Goal: Information Seeking & Learning: Learn about a topic

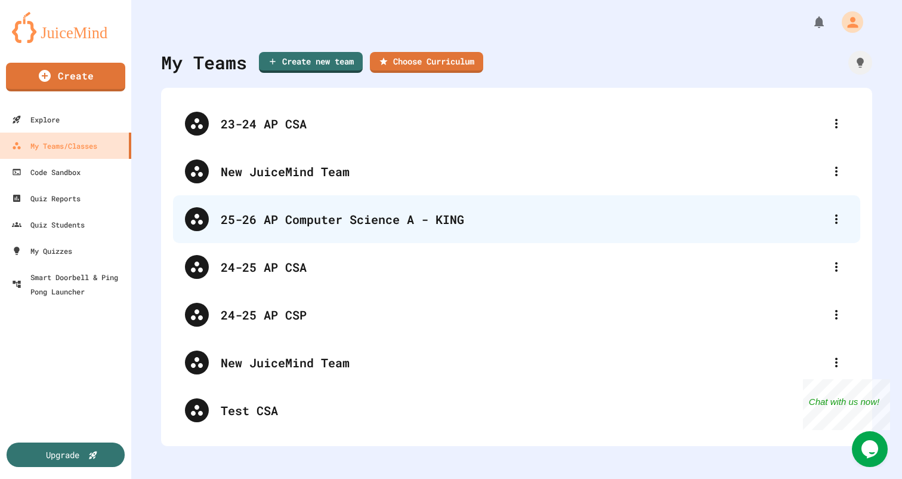
click at [264, 217] on div "25-26 AP Computer Science A - KING" at bounding box center [523, 219] width 604 height 18
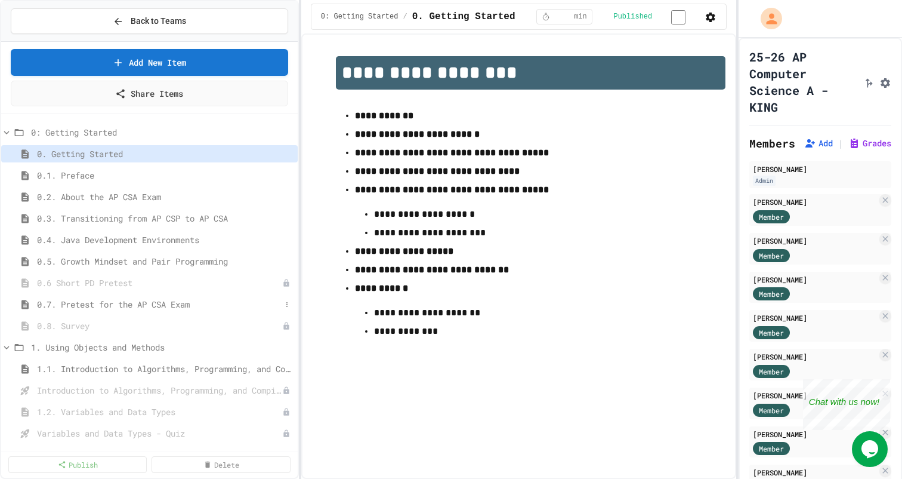
click at [118, 301] on span "0.7. Pretest for the AP CSA Exam" at bounding box center [159, 304] width 244 height 13
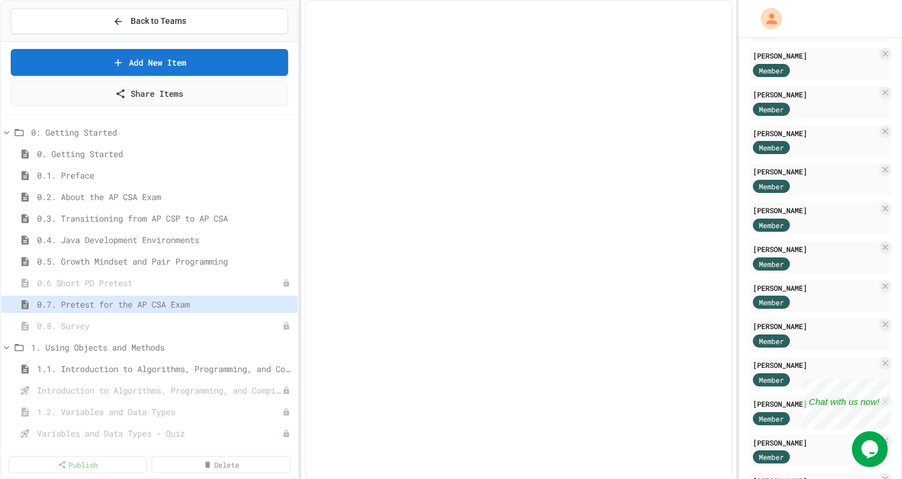
scroll to position [165, 0]
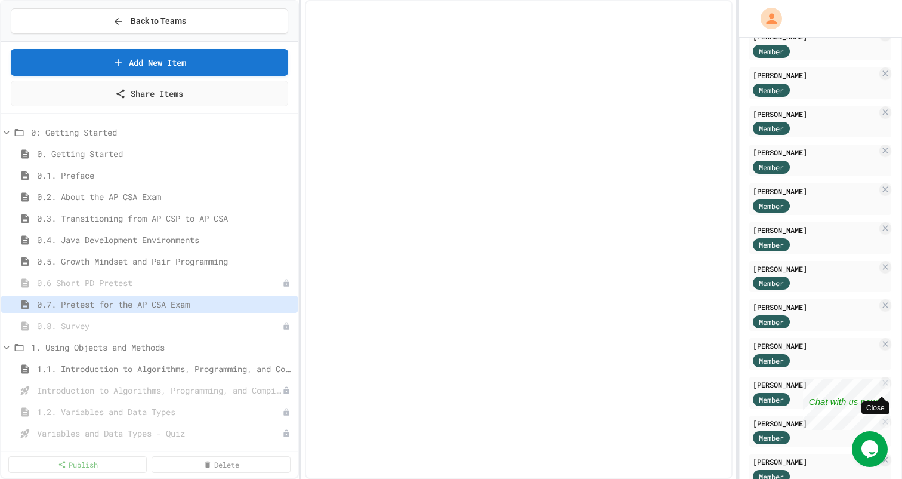
click at [880, 385] on div "Close" at bounding box center [881, 386] width 15 height 15
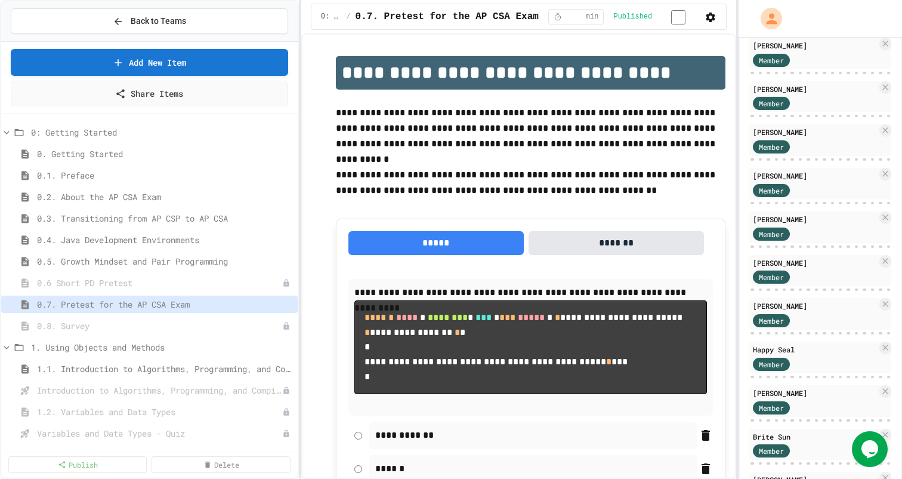
scroll to position [388, 0]
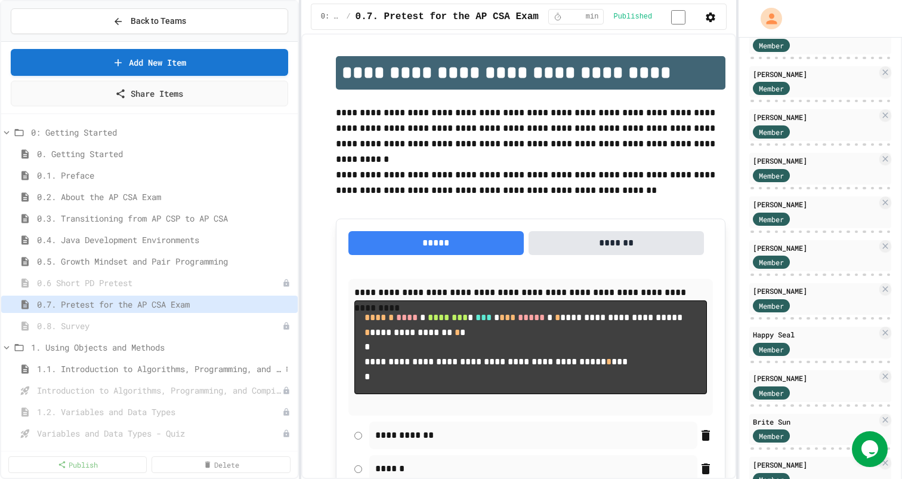
click at [185, 363] on span "1.1. Introduction to Algorithms, Programming, and Compilers" at bounding box center [159, 368] width 244 height 13
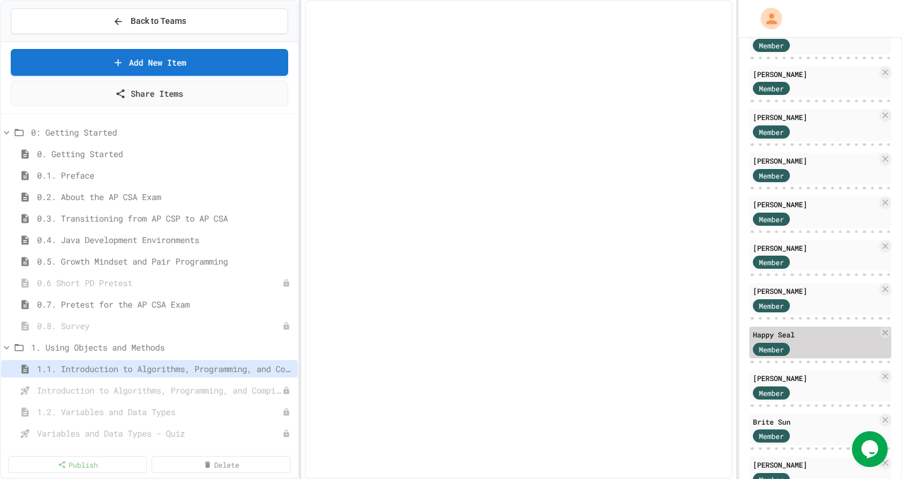
click at [802, 340] on div "Happy Seal Member" at bounding box center [820, 342] width 142 height 32
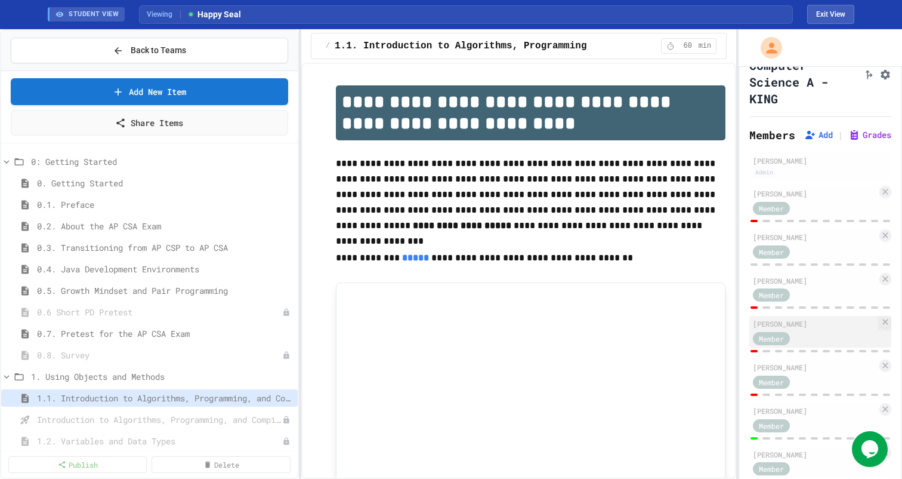
scroll to position [35, 0]
